Goal: Information Seeking & Learning: Learn about a topic

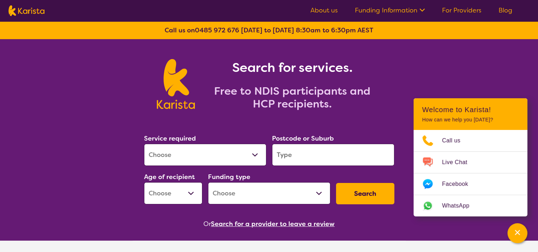
click at [233, 153] on select "Allied Health Assistant Assessment ([MEDICAL_DATA] or [MEDICAL_DATA]) Behaviour…" at bounding box center [205, 155] width 122 height 22
select select "Support worker"
click at [144, 144] on select "Allied Health Assistant Assessment ([MEDICAL_DATA] or [MEDICAL_DATA]) Behaviour…" at bounding box center [205, 155] width 122 height 22
click at [321, 157] on input "search" at bounding box center [333, 155] width 122 height 22
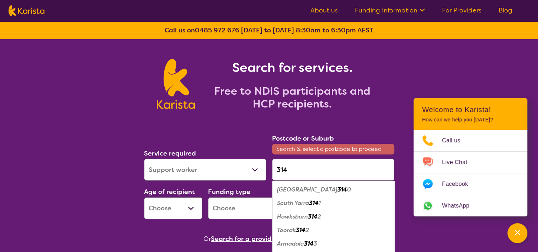
click at [316, 188] on div "Lilydale 314 0" at bounding box center [332, 190] width 115 height 14
type input "3140"
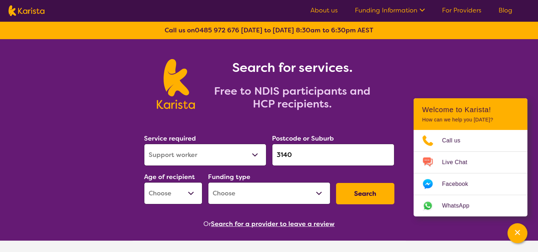
click at [316, 188] on select "Home Care Package (HCP) National Disability Insurance Scheme (NDIS) I don't know" at bounding box center [269, 193] width 122 height 22
select select "NDIS"
click at [208, 182] on select "Home Care Package (HCP) National Disability Insurance Scheme (NDIS) I don't know" at bounding box center [269, 193] width 122 height 22
click at [190, 199] on select "Early Childhood - 0 to 9 Child - 10 to 11 Adolescent - 12 to 17 Adult - 18 to 6…" at bounding box center [173, 193] width 58 height 22
select select "CH"
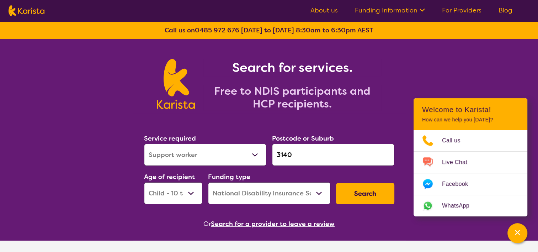
click at [144, 182] on select "Early Childhood - 0 to 9 Child - 10 to 11 Adolescent - 12 to 17 Adult - 18 to 6…" at bounding box center [173, 193] width 58 height 22
click at [372, 190] on button "Search" at bounding box center [365, 193] width 58 height 21
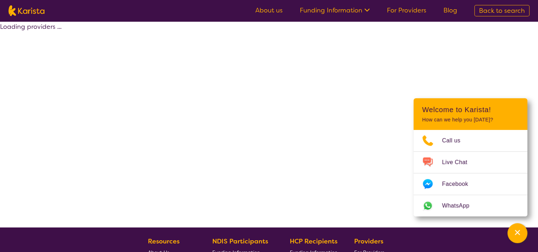
select select "by_score"
